Goal: Task Accomplishment & Management: Use online tool/utility

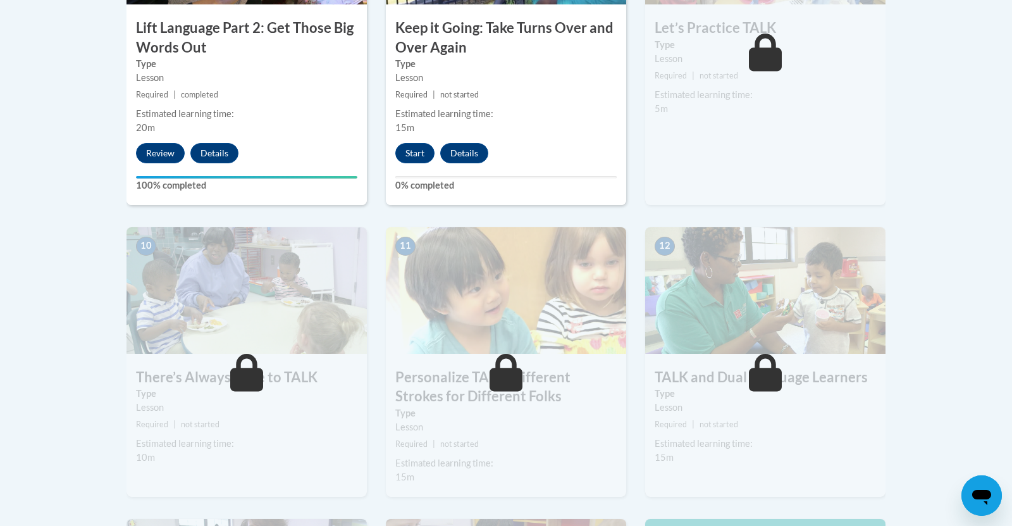
scroll to position [1229, 0]
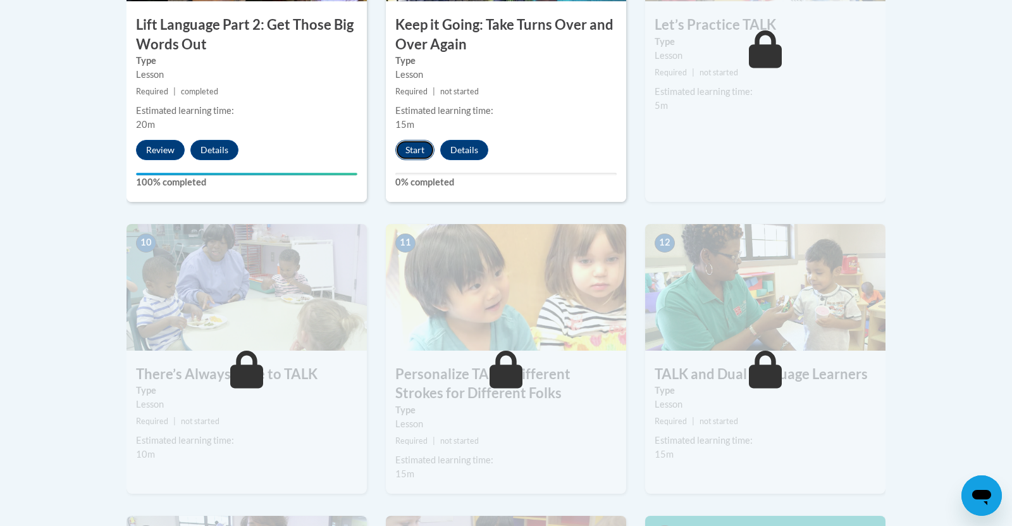
click at [412, 150] on button "Start" at bounding box center [414, 150] width 39 height 20
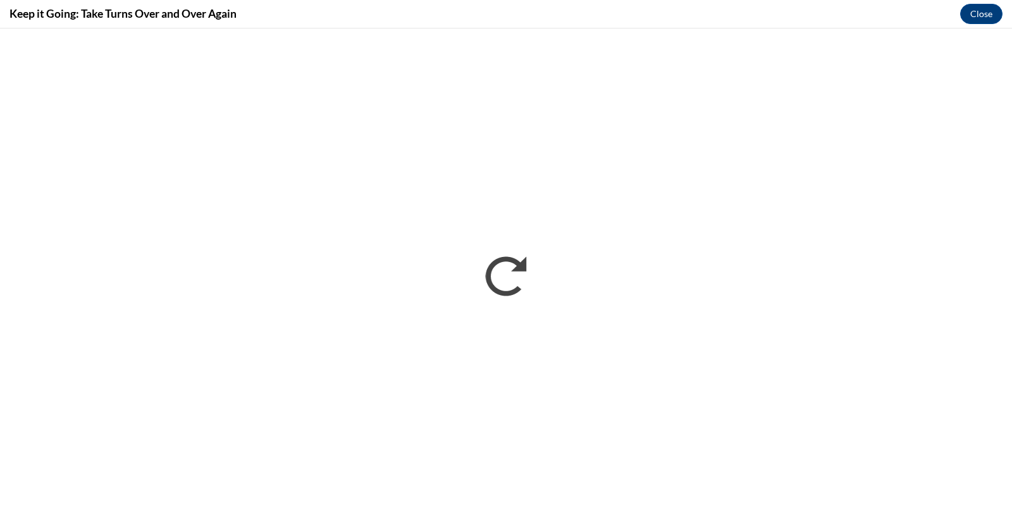
scroll to position [0, 0]
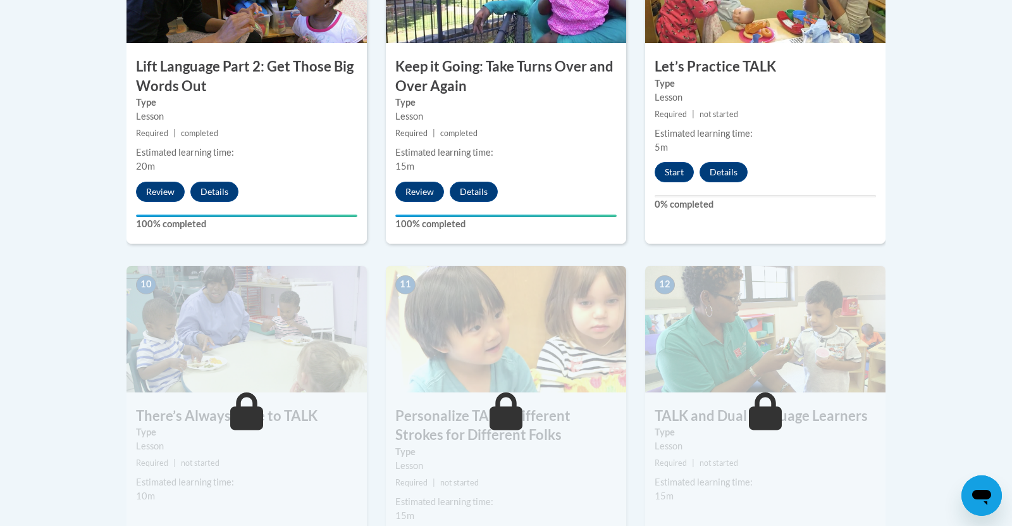
scroll to position [1178, 0]
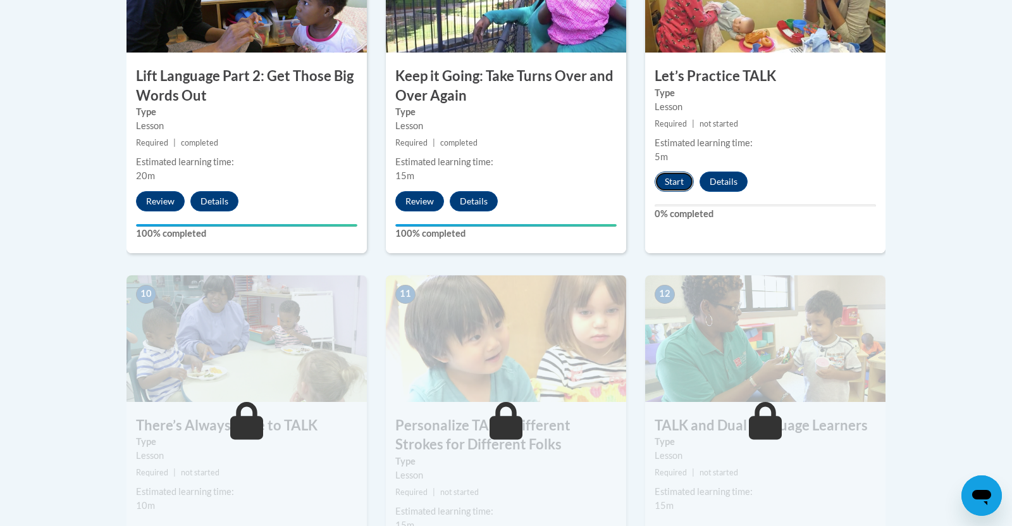
click at [676, 178] on button "Start" at bounding box center [674, 181] width 39 height 20
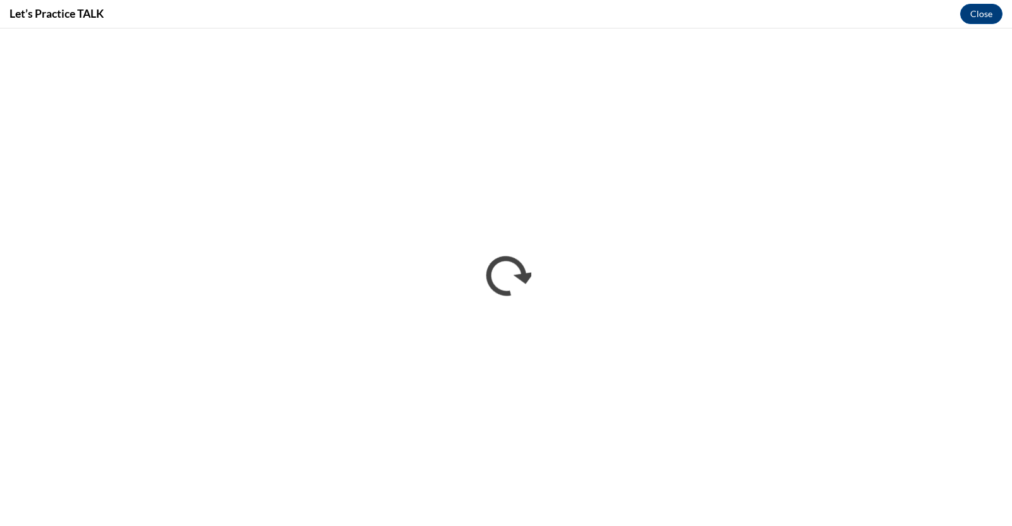
scroll to position [0, 0]
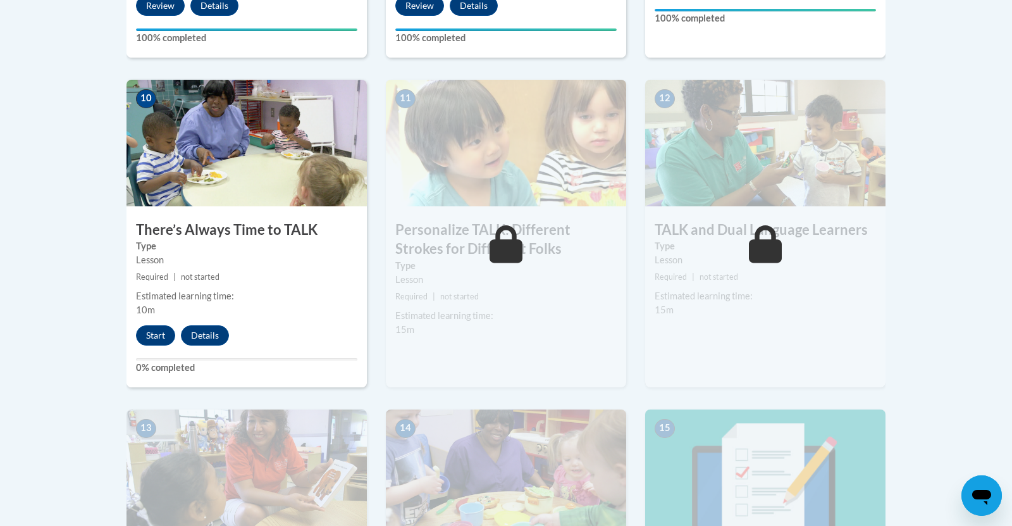
scroll to position [1386, 0]
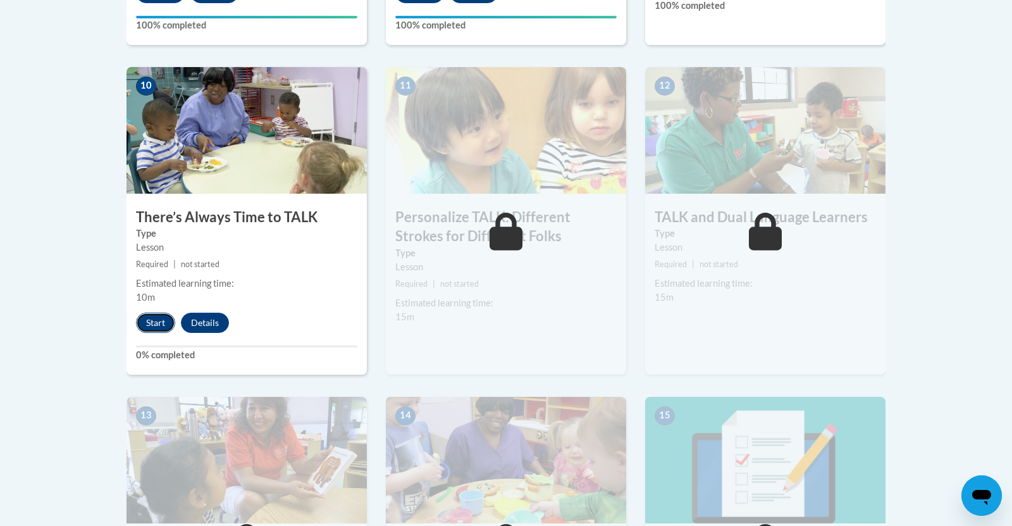
click at [149, 323] on button "Start" at bounding box center [155, 323] width 39 height 20
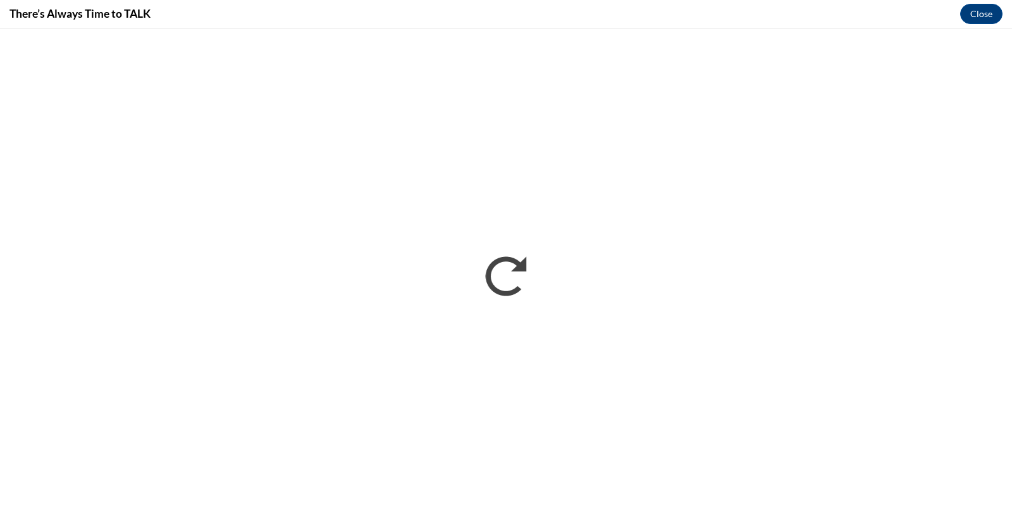
scroll to position [0, 0]
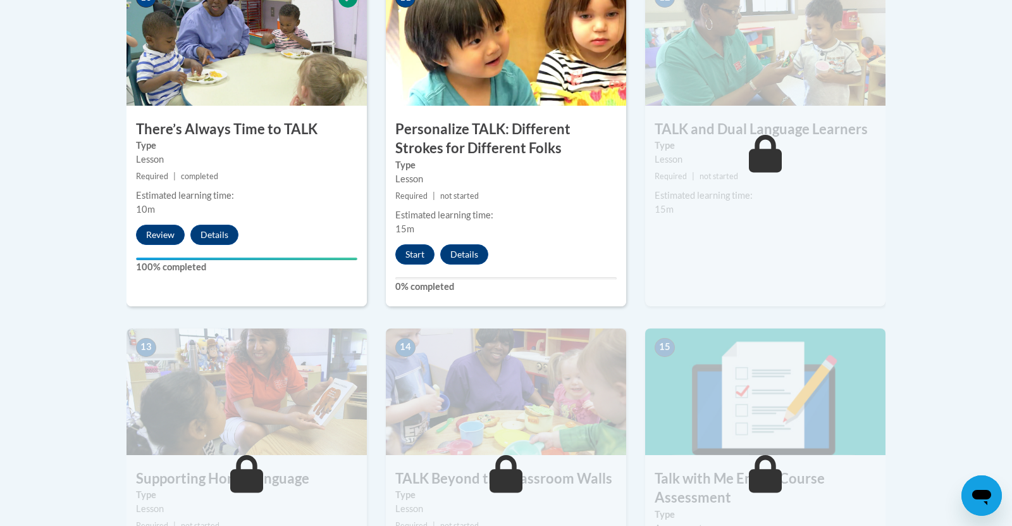
scroll to position [1471, 0]
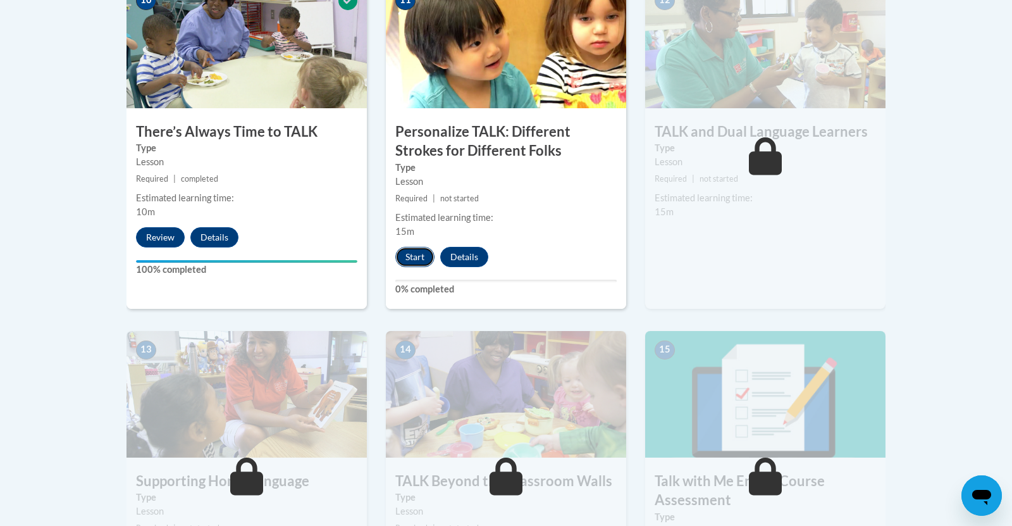
click at [418, 261] on button "Start" at bounding box center [414, 257] width 39 height 20
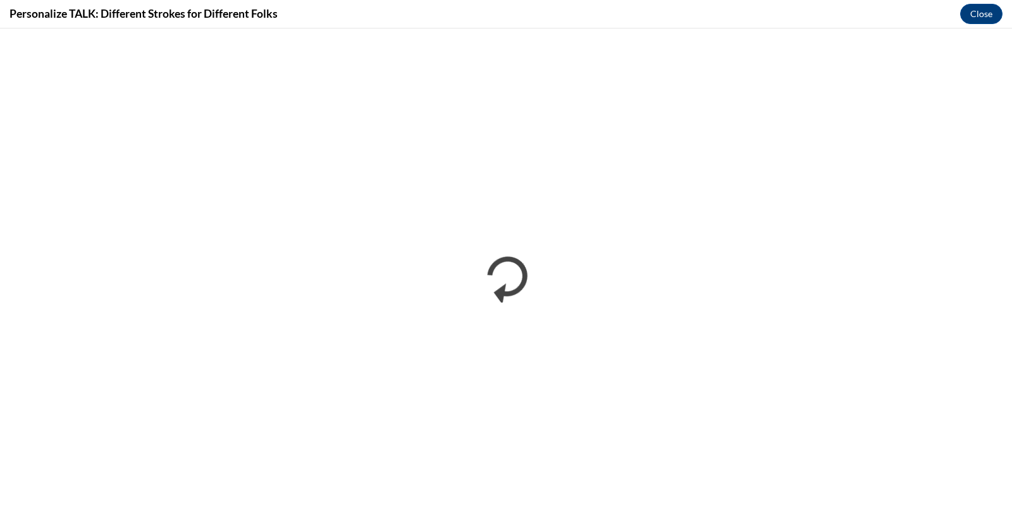
scroll to position [0, 0]
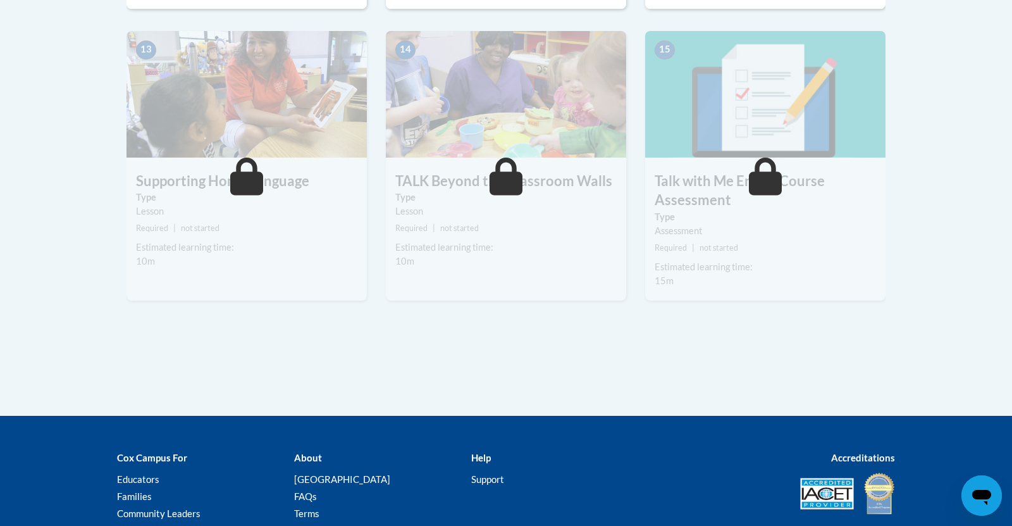
scroll to position [1770, 0]
